Goal: Information Seeking & Learning: Find specific page/section

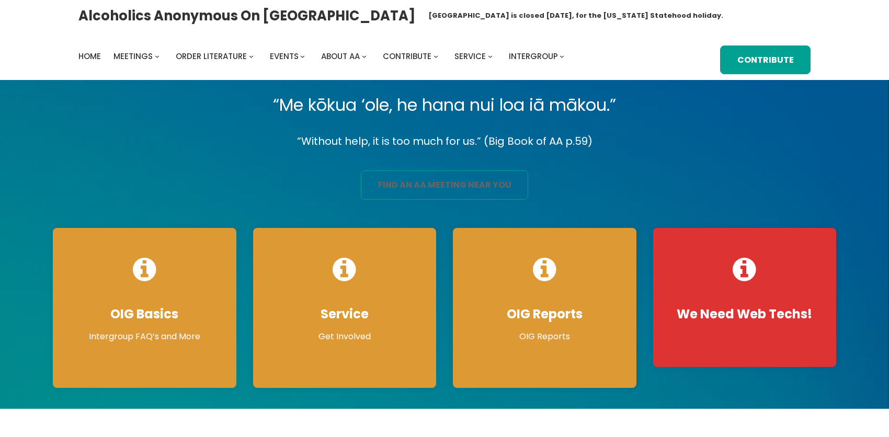
click at [415, 200] on link "find an aa meeting near you" at bounding box center [444, 184] width 167 height 29
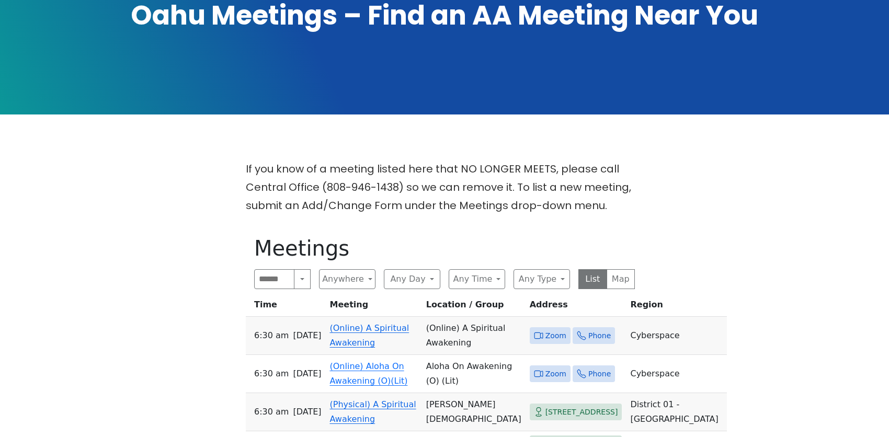
scroll to position [209, 0]
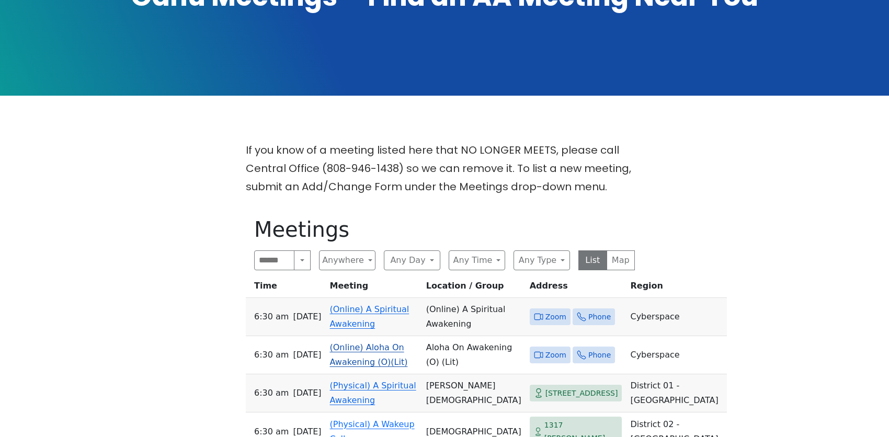
click at [374, 342] on link "(Online) Aloha On Awakening (O)(Lit)" at bounding box center [369, 354] width 78 height 25
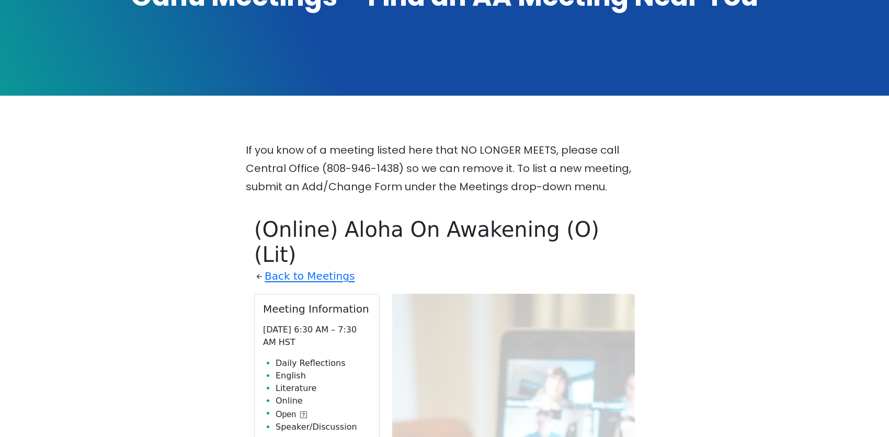
scroll to position [384, 0]
